Goal: Transaction & Acquisition: Purchase product/service

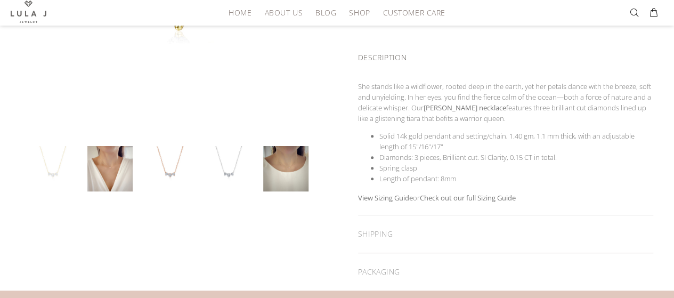
scroll to position [319, 0]
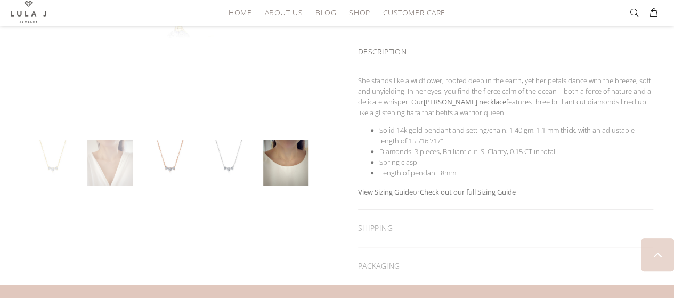
click at [123, 167] on link at bounding box center [109, 162] width 45 height 45
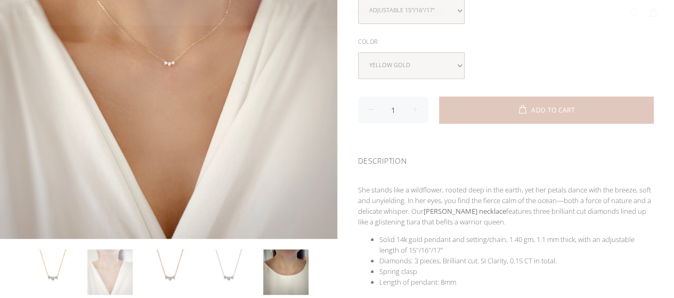
scroll to position [213, 0]
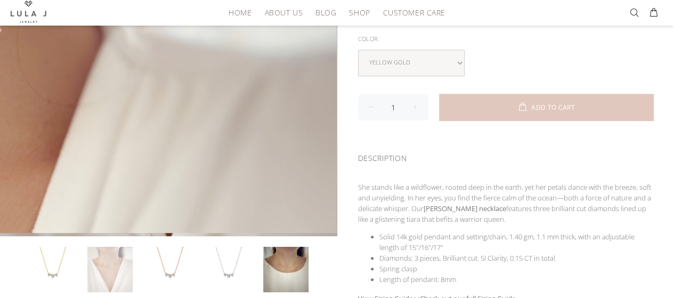
click at [325, 136] on div at bounding box center [168, 64] width 336 height 336
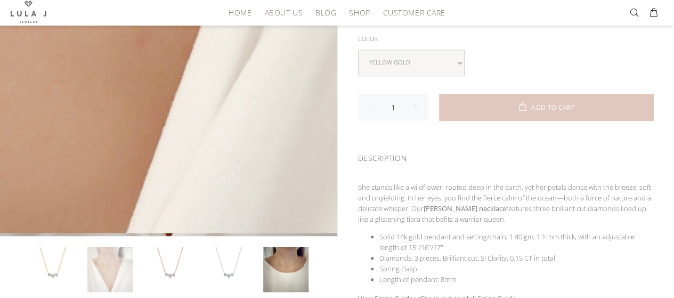
click at [217, 100] on div at bounding box center [168, 64] width 336 height 336
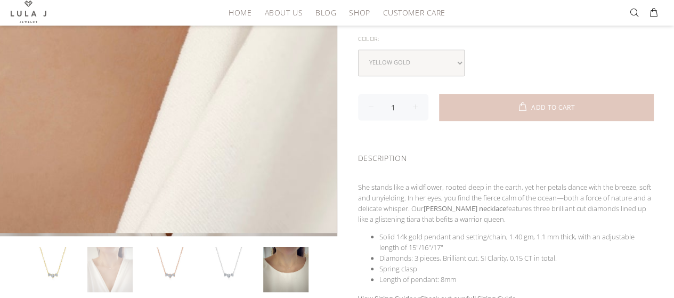
scroll to position [373, 0]
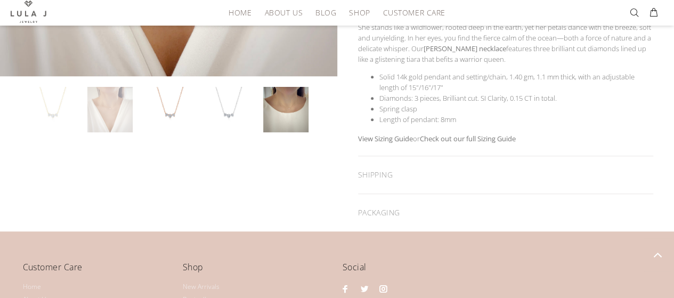
click at [49, 108] on link at bounding box center [51, 109] width 45 height 45
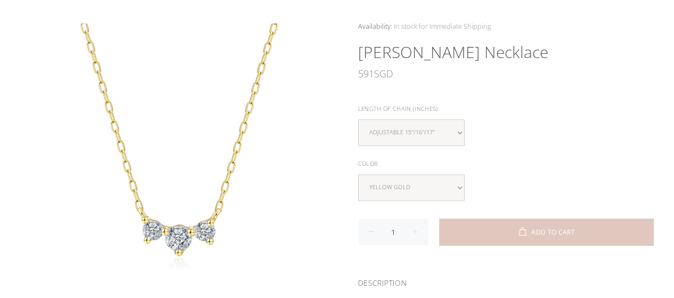
scroll to position [213, 0]
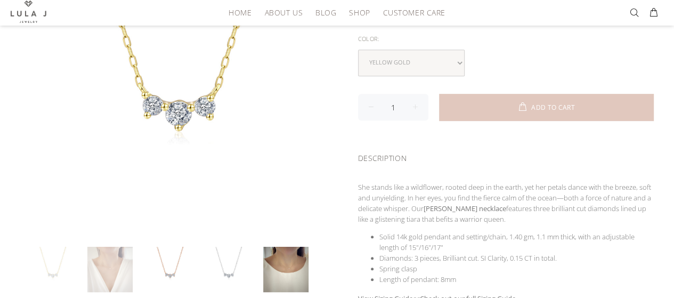
click at [109, 258] on link at bounding box center [109, 269] width 45 height 45
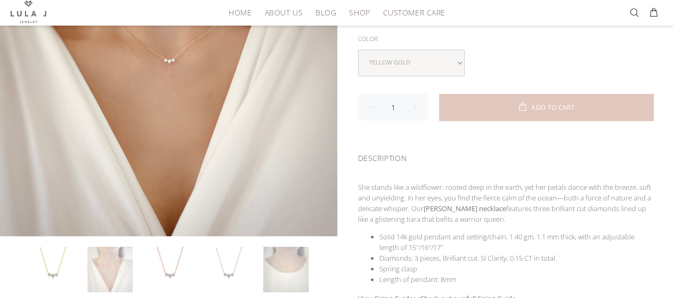
click at [291, 269] on link at bounding box center [285, 269] width 45 height 45
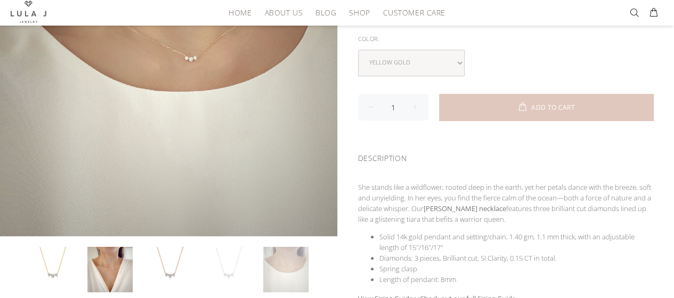
click at [225, 267] on link at bounding box center [226, 269] width 45 height 45
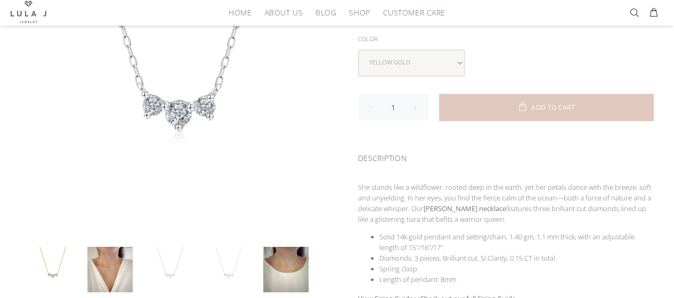
click at [173, 265] on link at bounding box center [168, 269] width 45 height 45
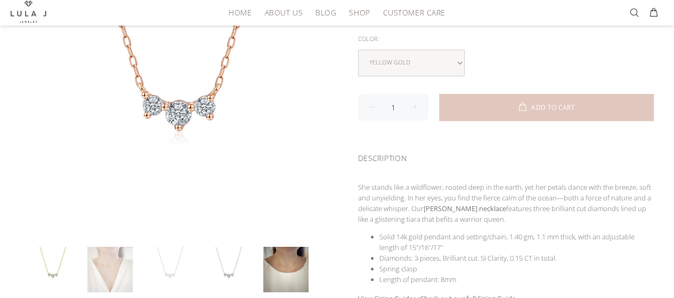
click at [116, 274] on link at bounding box center [109, 269] width 45 height 45
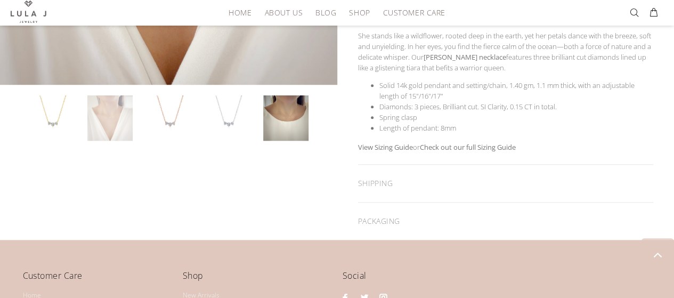
scroll to position [373, 0]
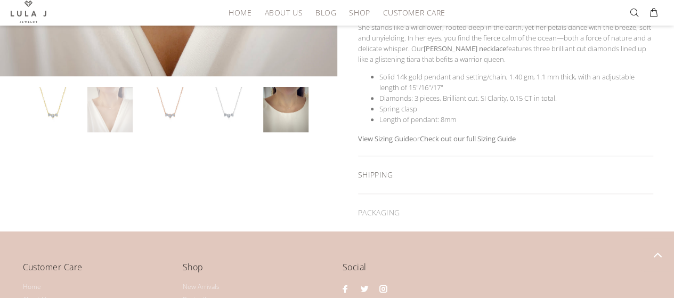
click at [385, 170] on div "SHIPPING" at bounding box center [505, 174] width 295 height 37
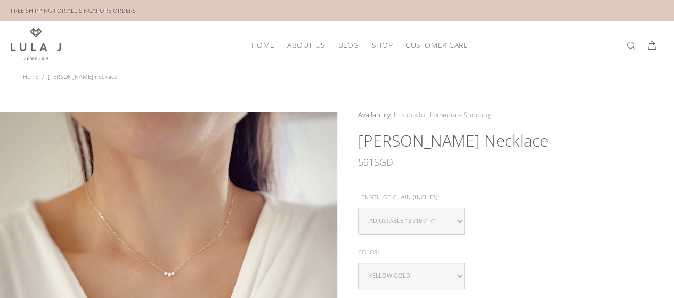
scroll to position [106, 0]
